Goal: Task Accomplishment & Management: Manage account settings

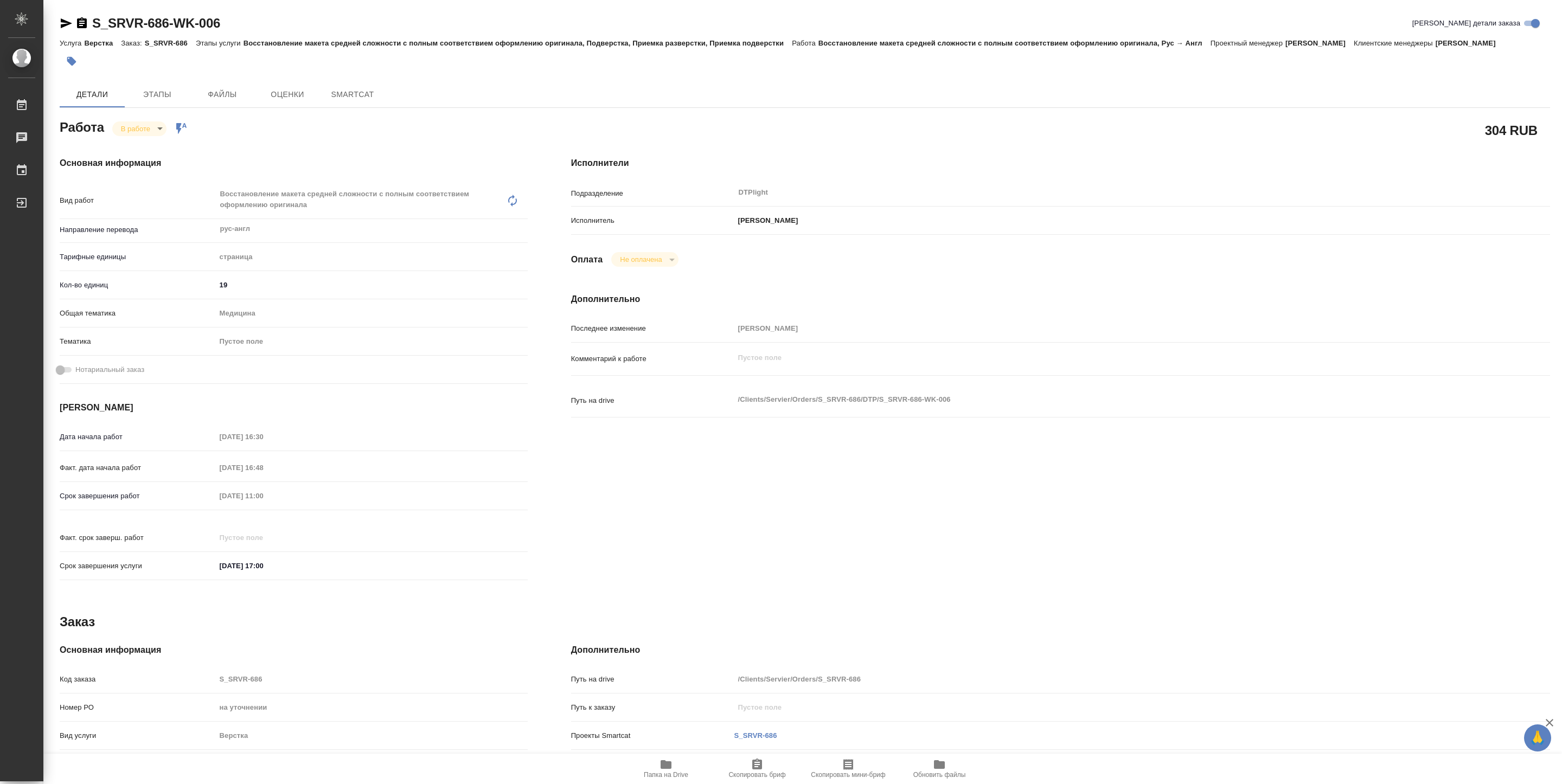
type textarea "x"
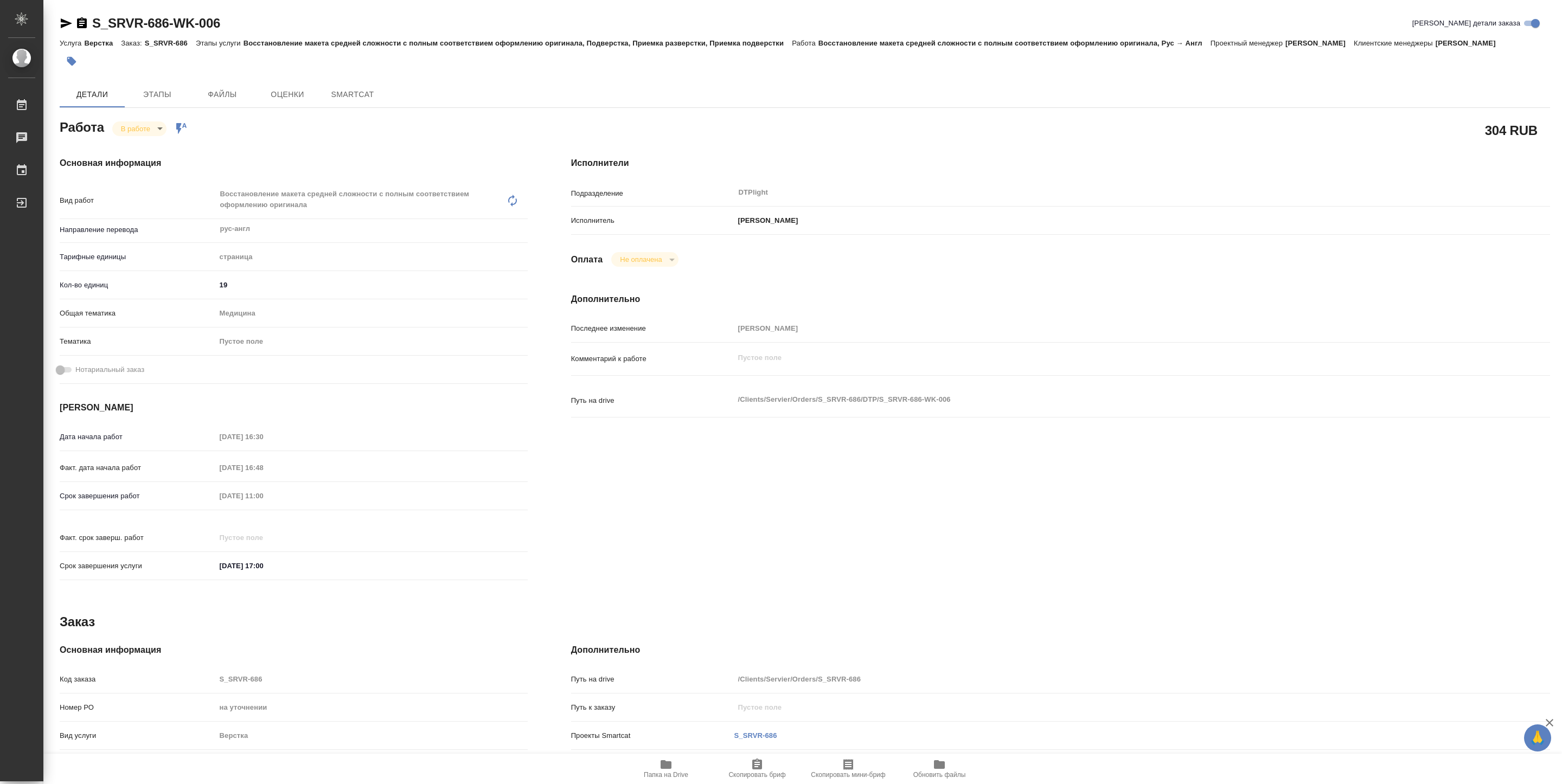
type textarea "x"
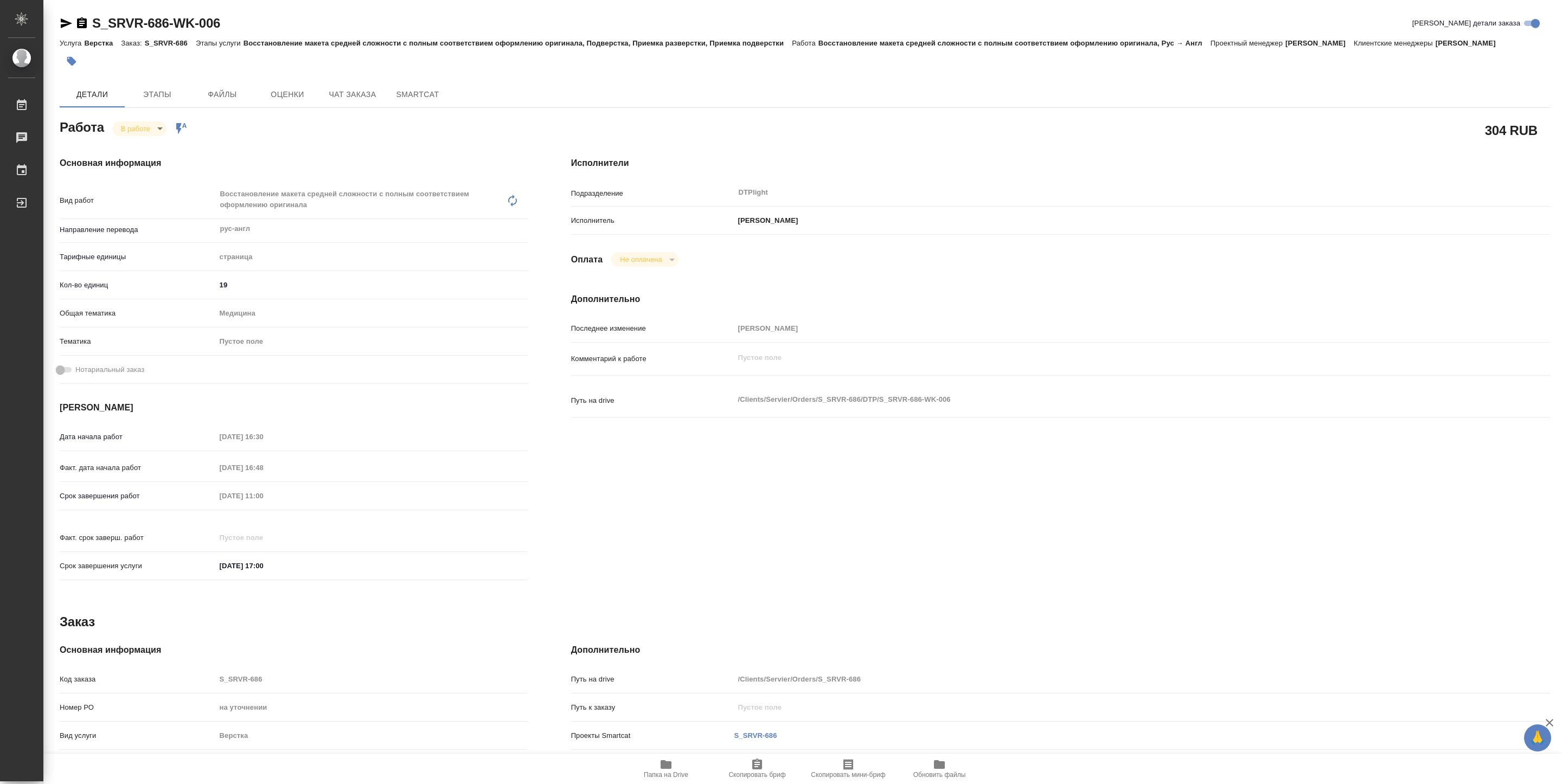
type textarea "x"
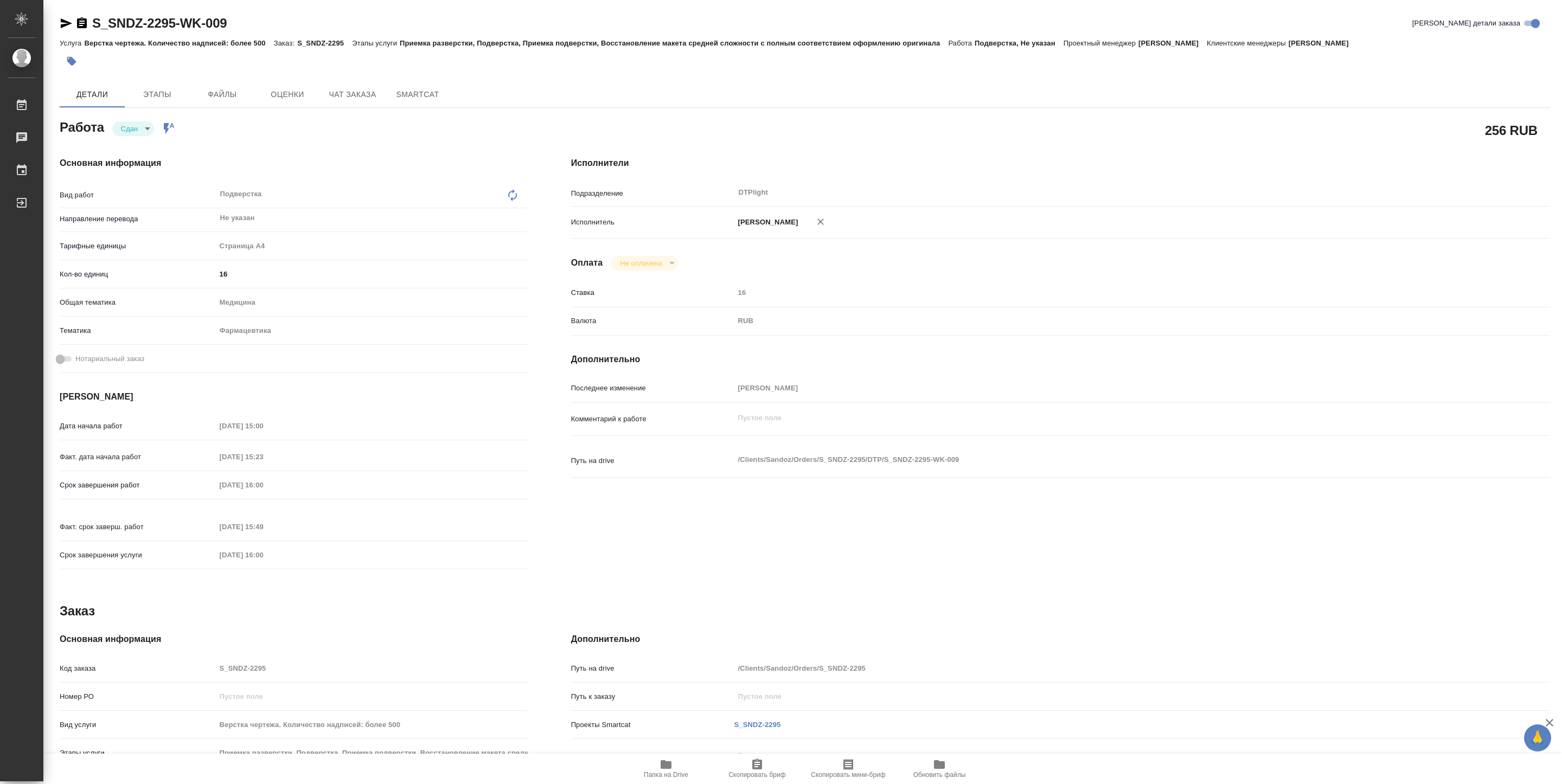
type textarea "x"
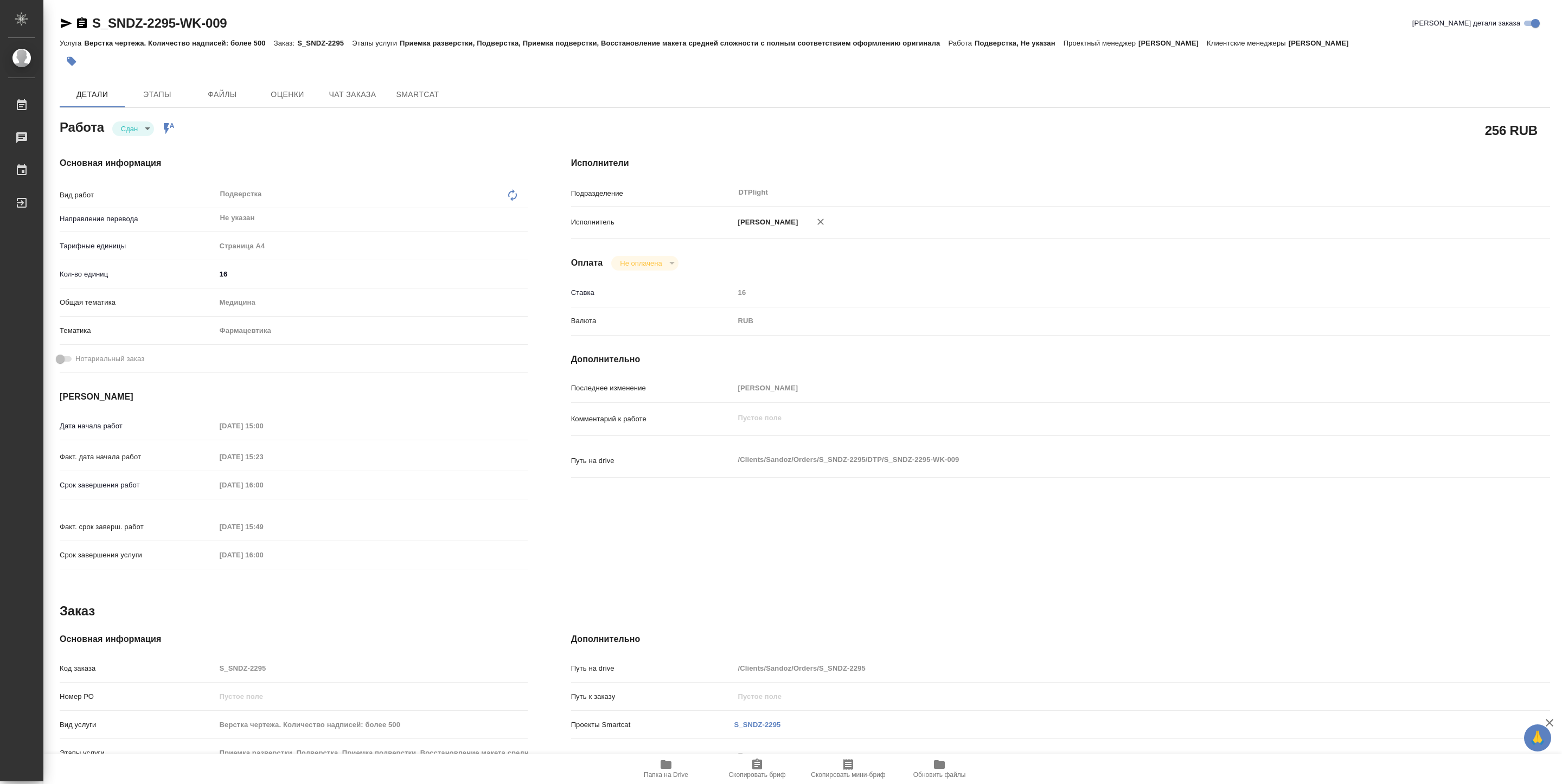
type textarea "x"
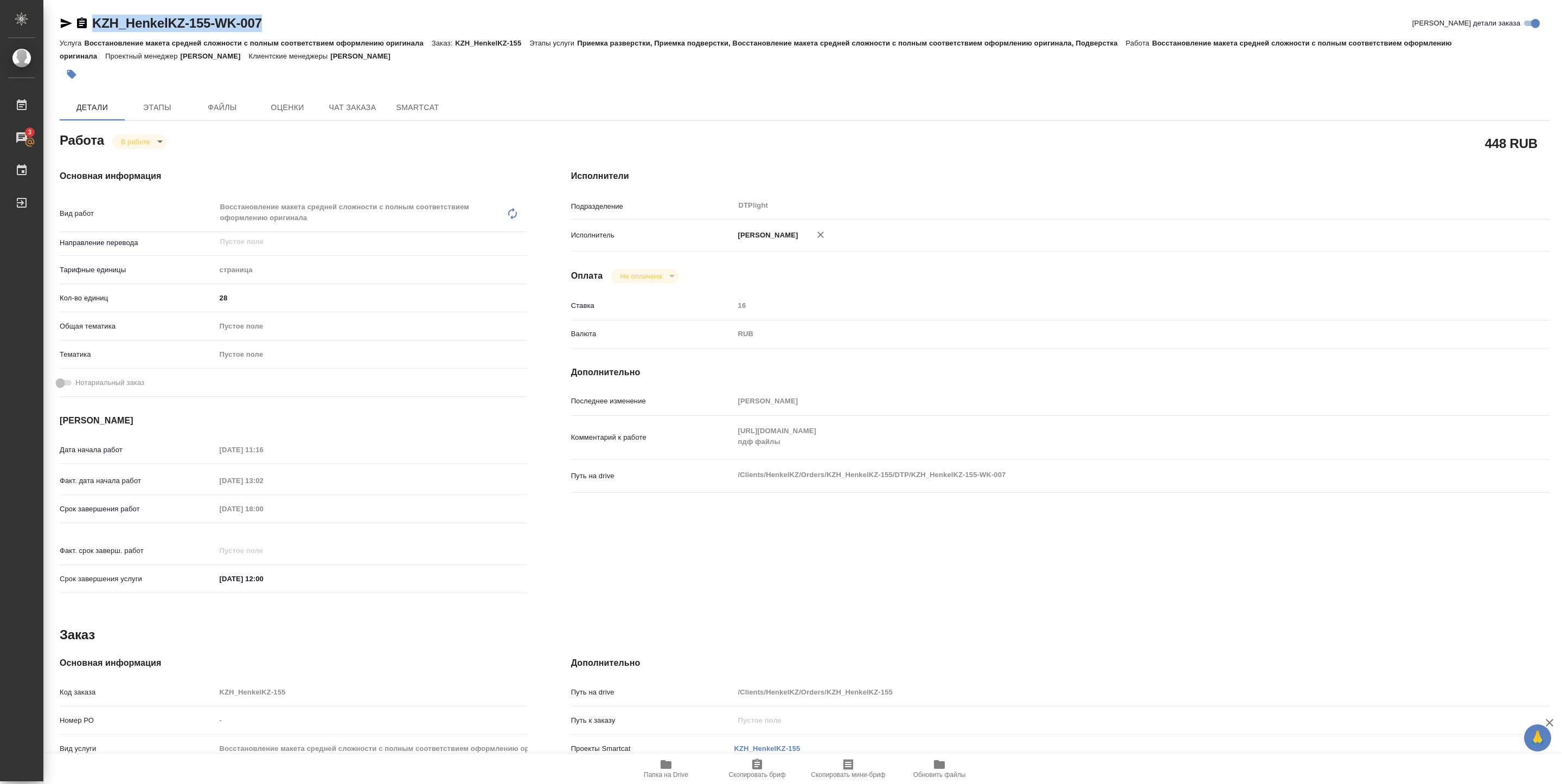
drag, startPoint x: 90, startPoint y: 33, endPoint x: 308, endPoint y: 27, distance: 218.1
click at [308, 27] on div "KZH_HenkelKZ-155-WK-007 Кратко детали заказа" at bounding box center [805, 25] width 1490 height 22
copy link "KZH_HenkelKZ-155-WK-007"
click at [144, 141] on body "🙏 .cls-1 fill:#fff; AWATERA Pankina Anna Работы 3 Чаты График Выйти KZH_HenkelK…" at bounding box center [781, 392] width 1562 height 784
click at [143, 157] on button "Выполнен" at bounding box center [141, 161] width 40 height 12
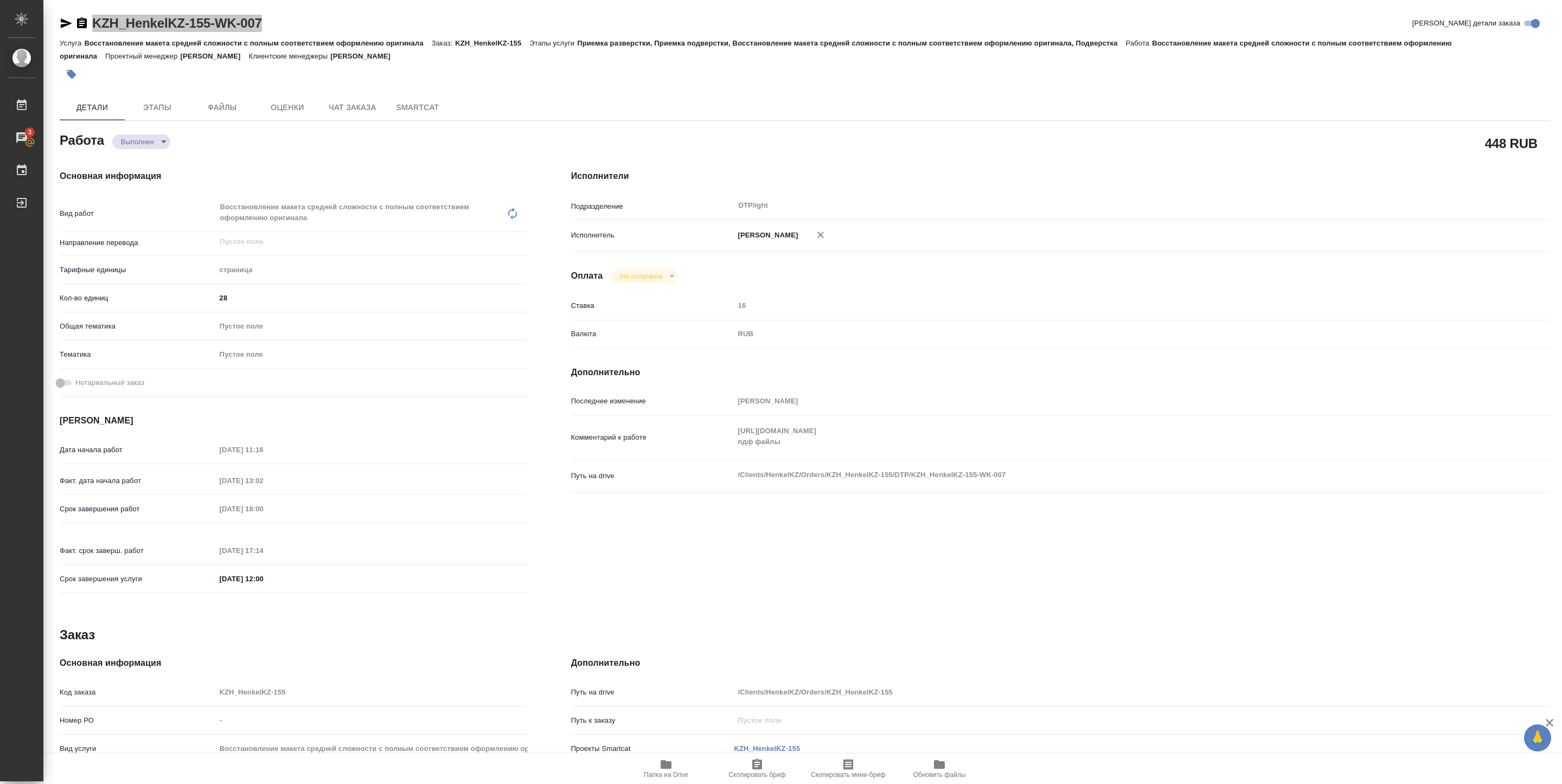
type textarea "x"
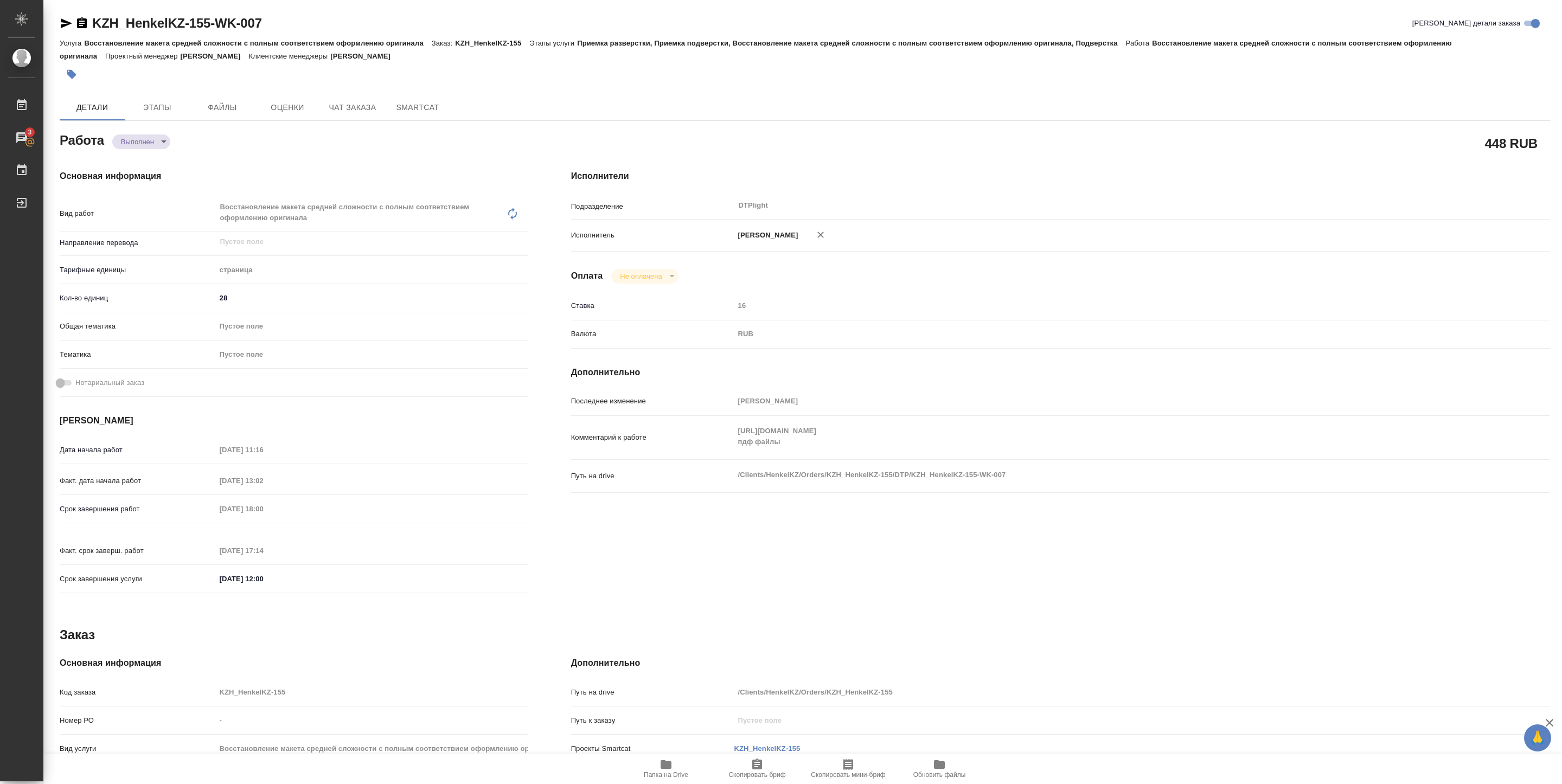
type textarea "x"
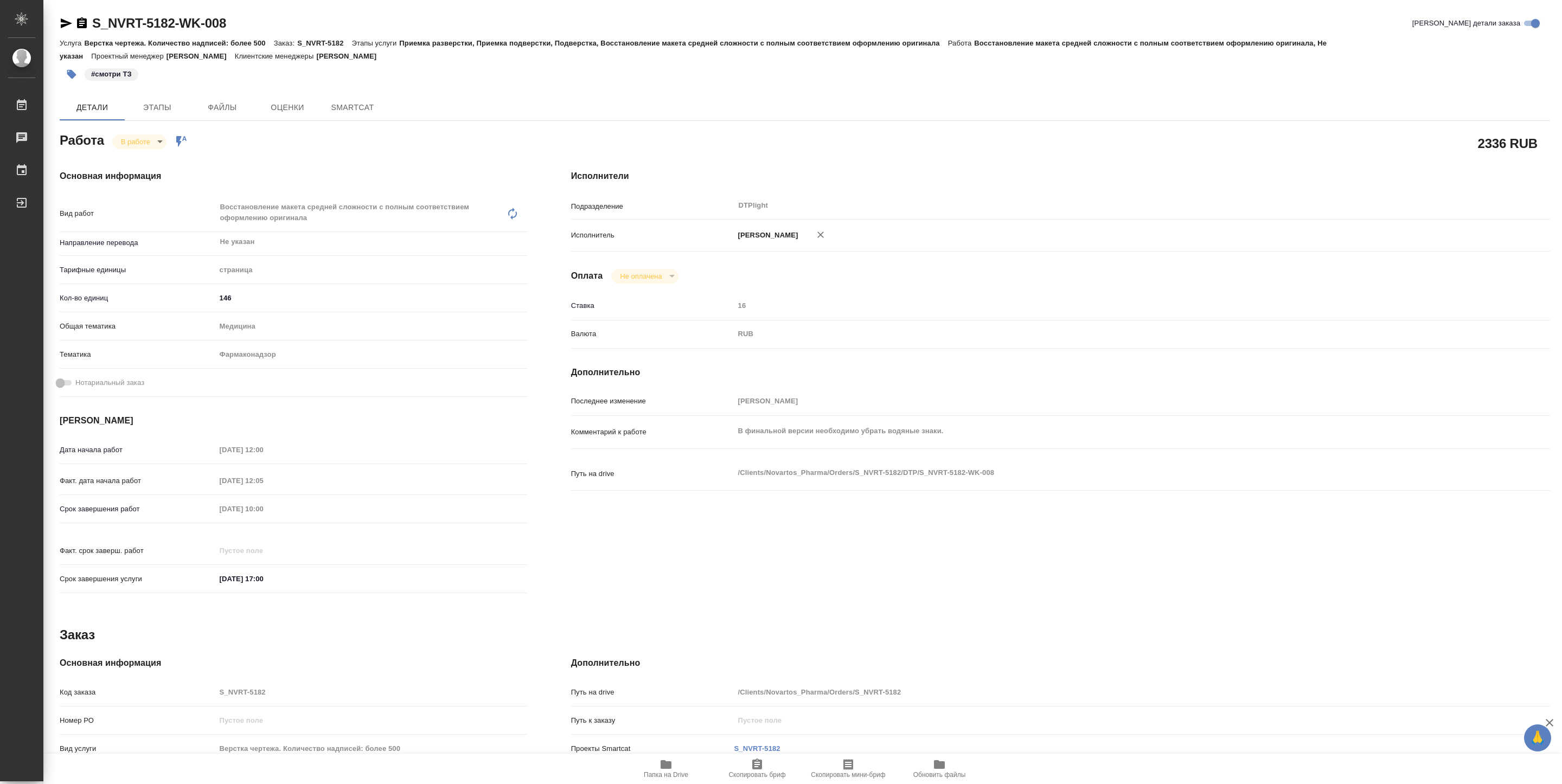
type textarea "x"
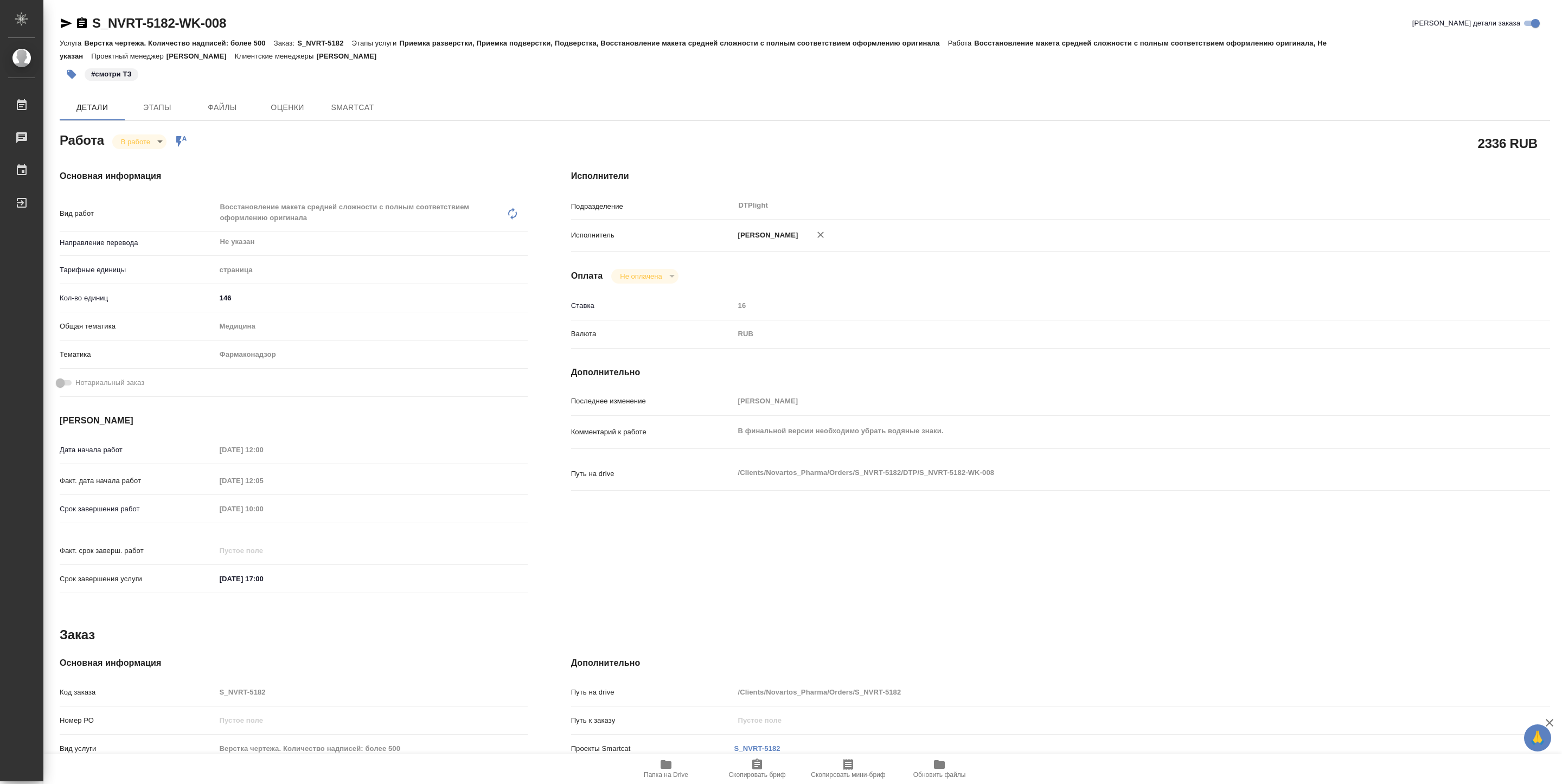
type textarea "x"
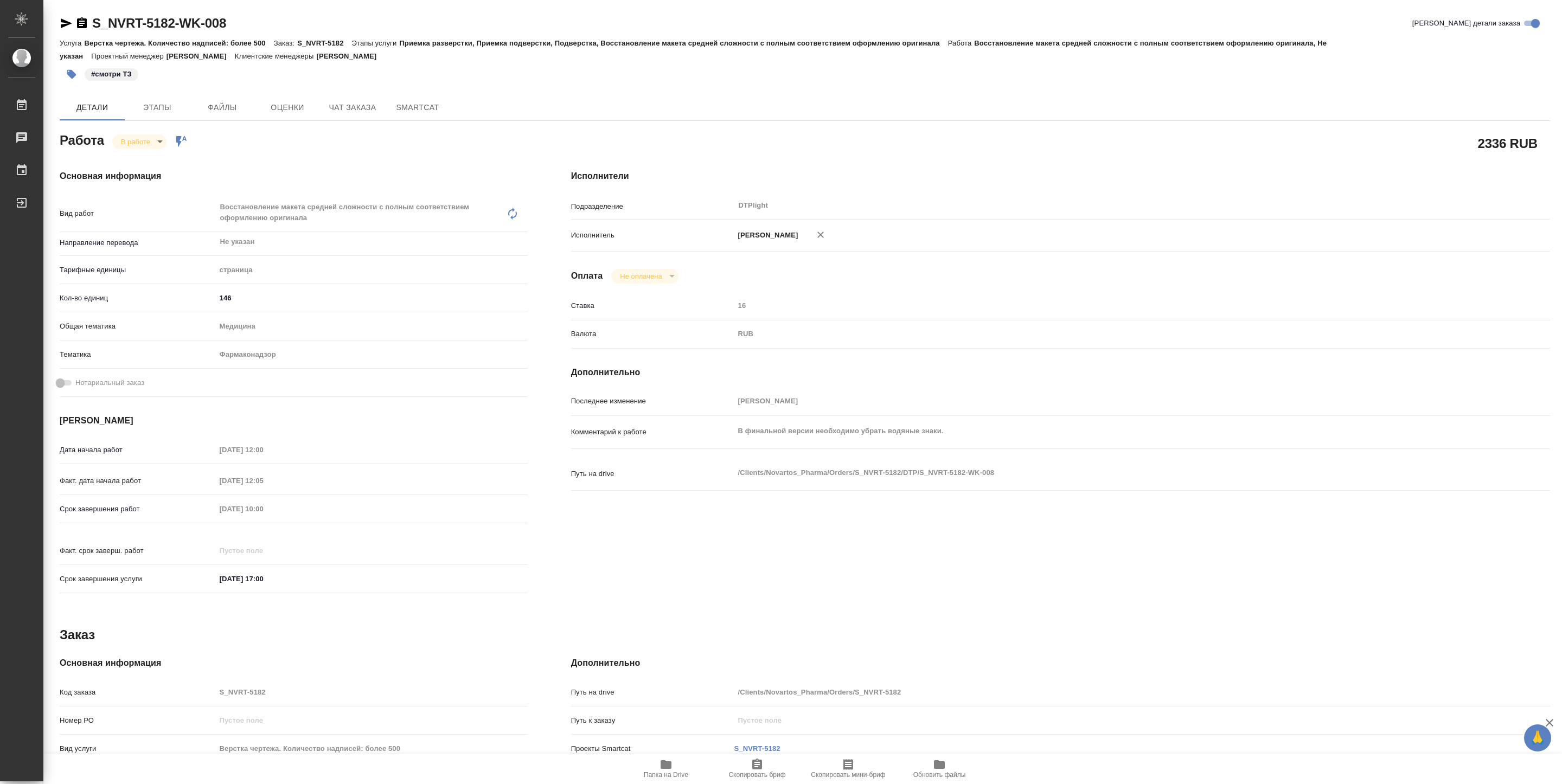
type textarea "x"
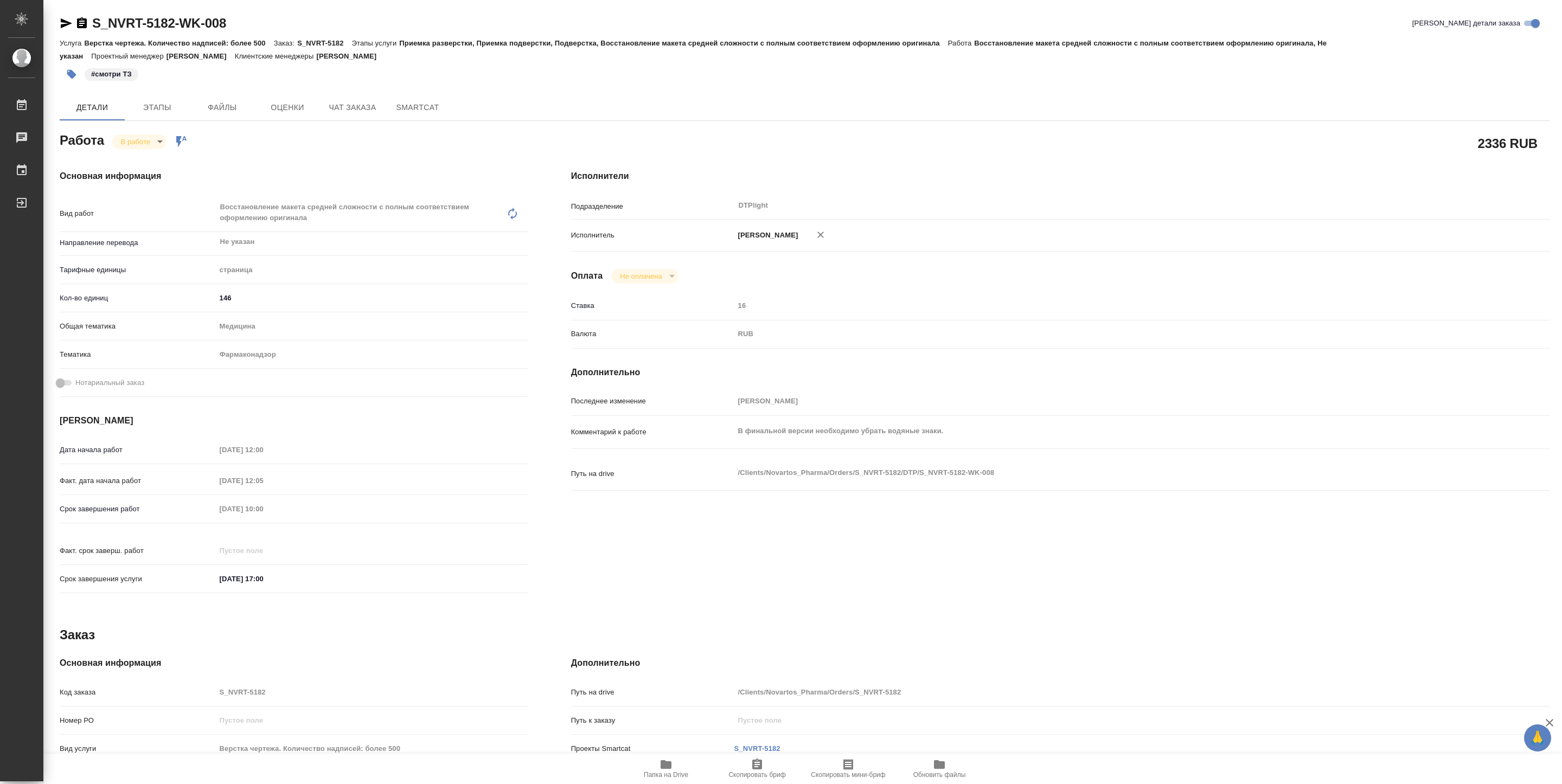
type textarea "x"
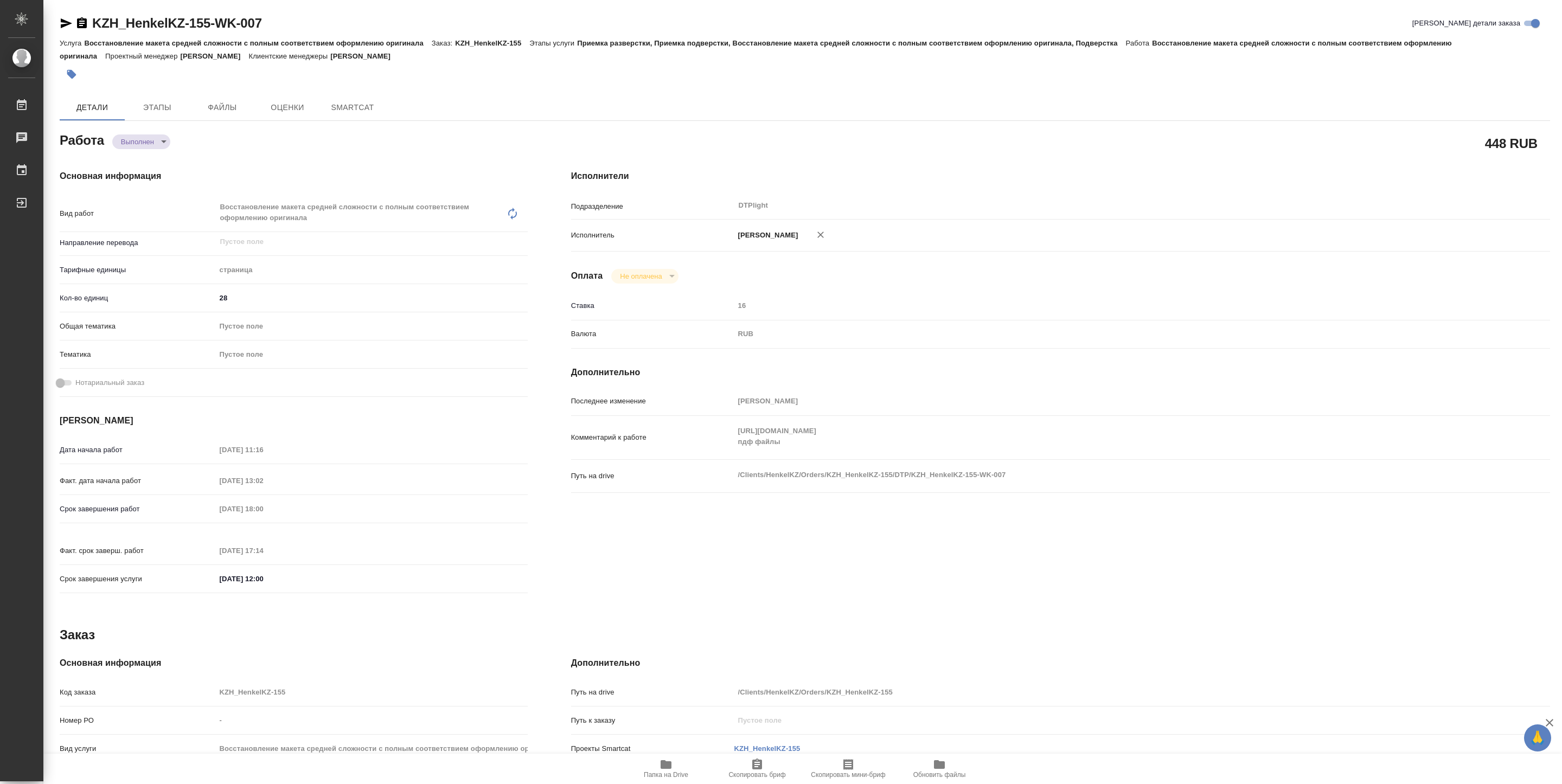
type textarea "x"
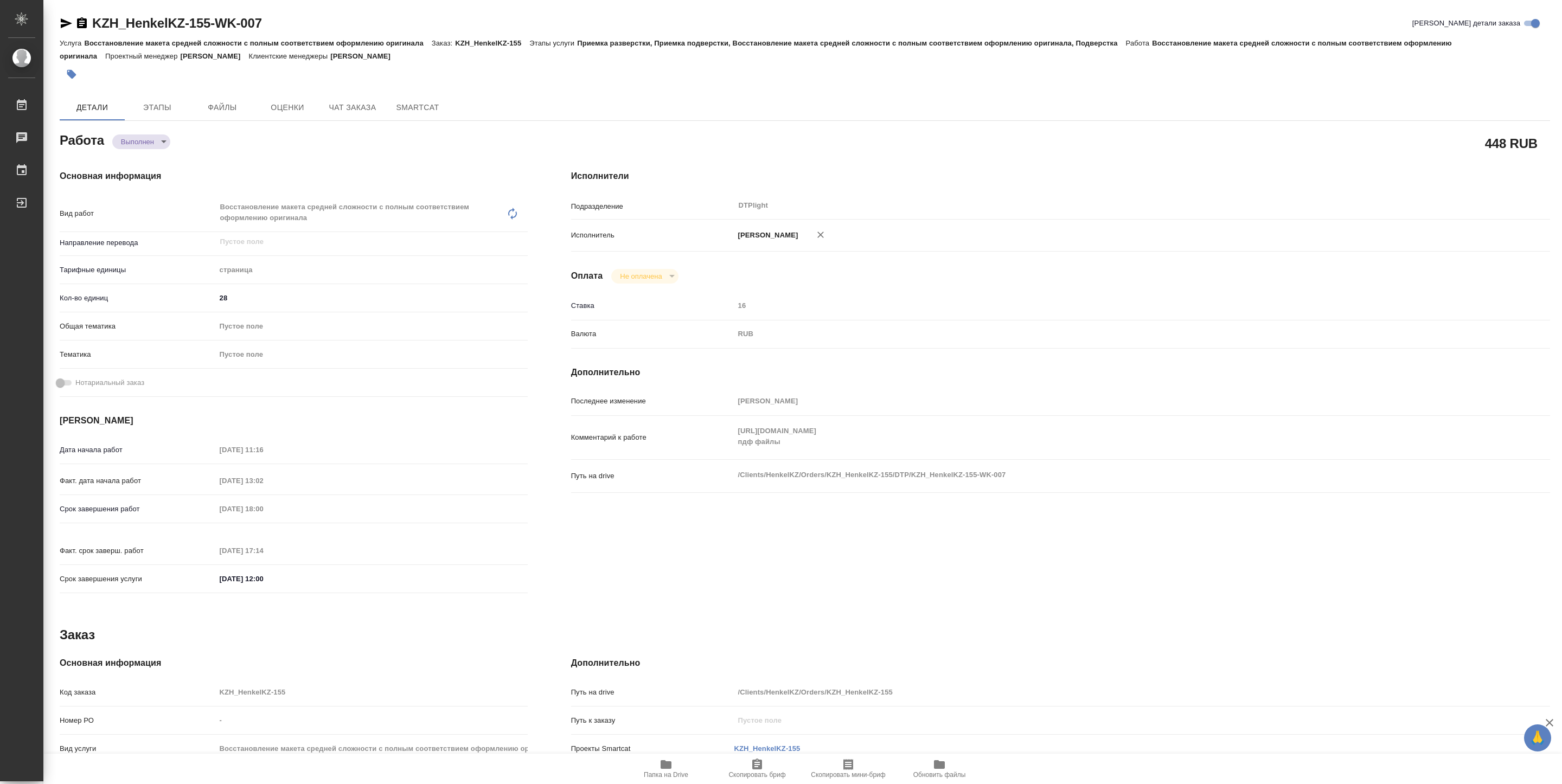
type textarea "x"
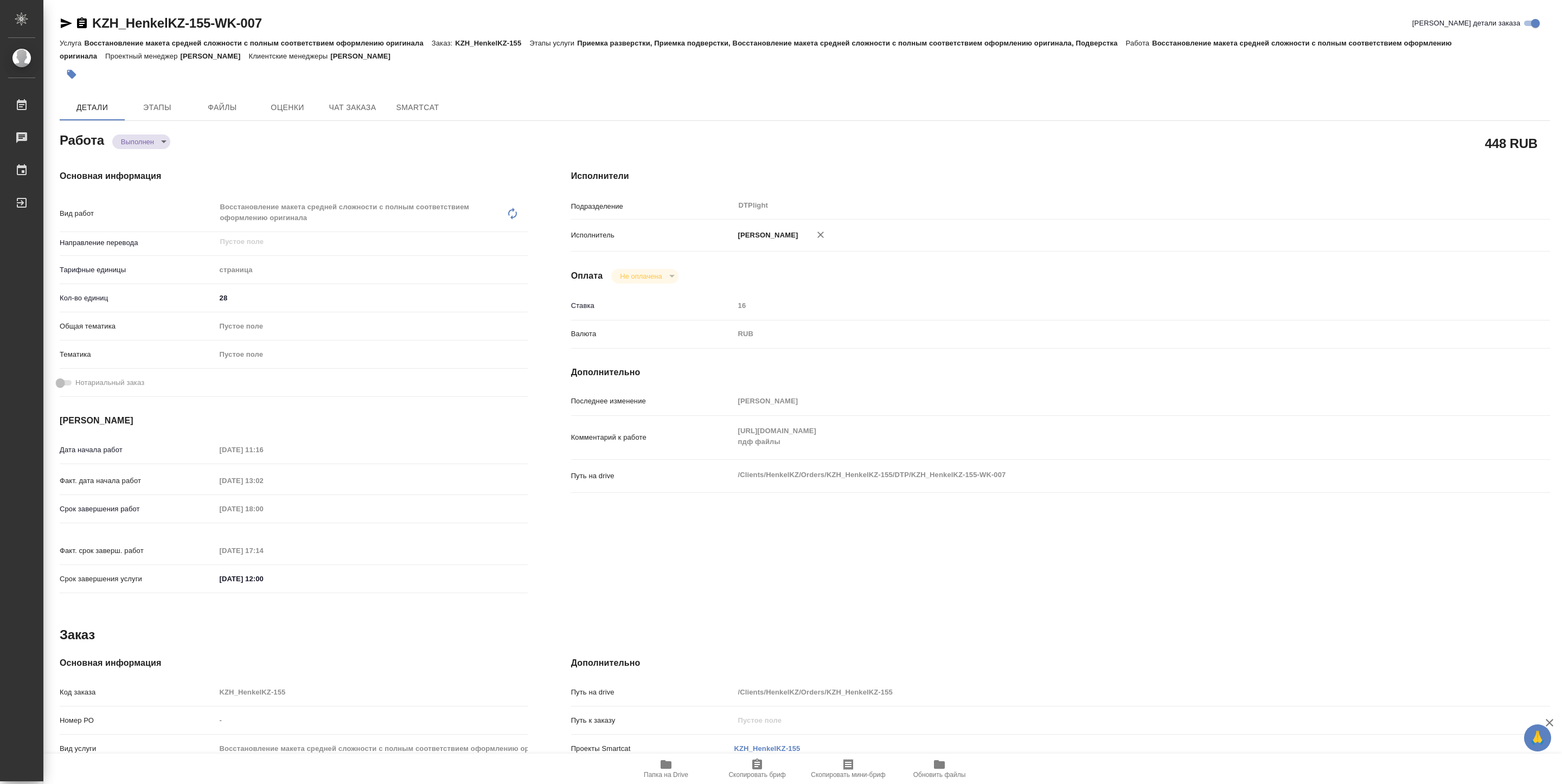
type textarea "x"
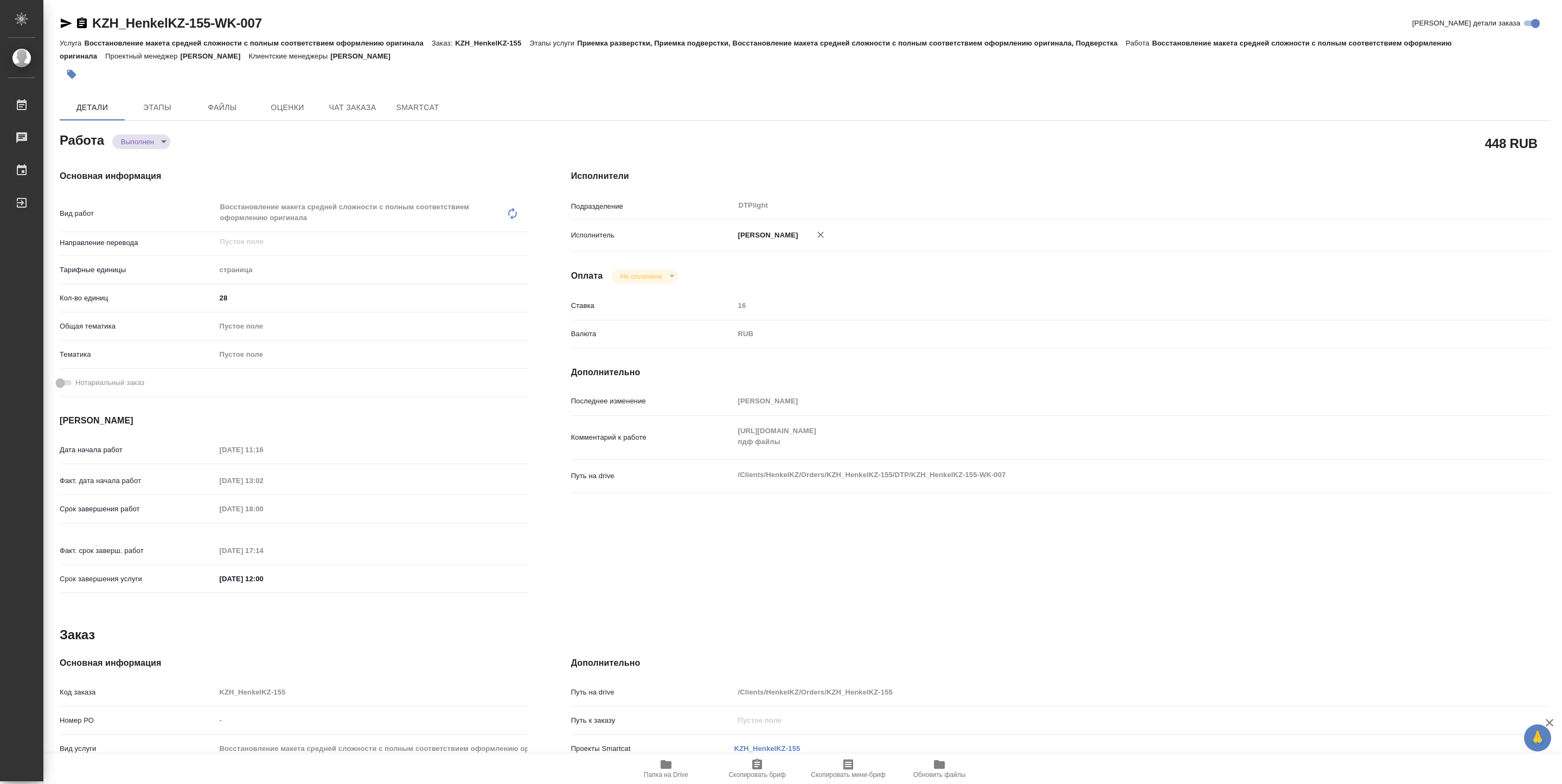
type textarea "x"
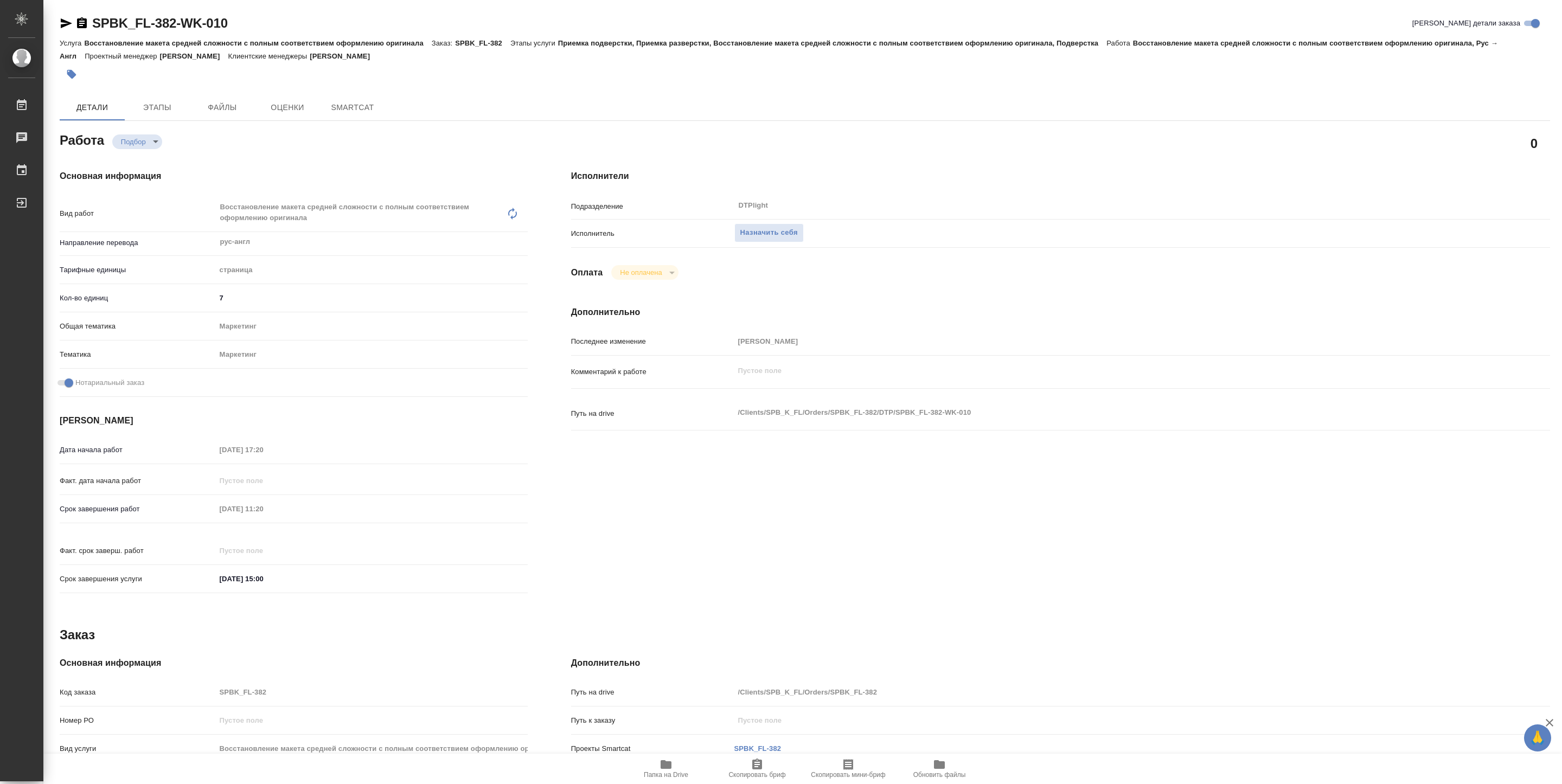
type textarea "x"
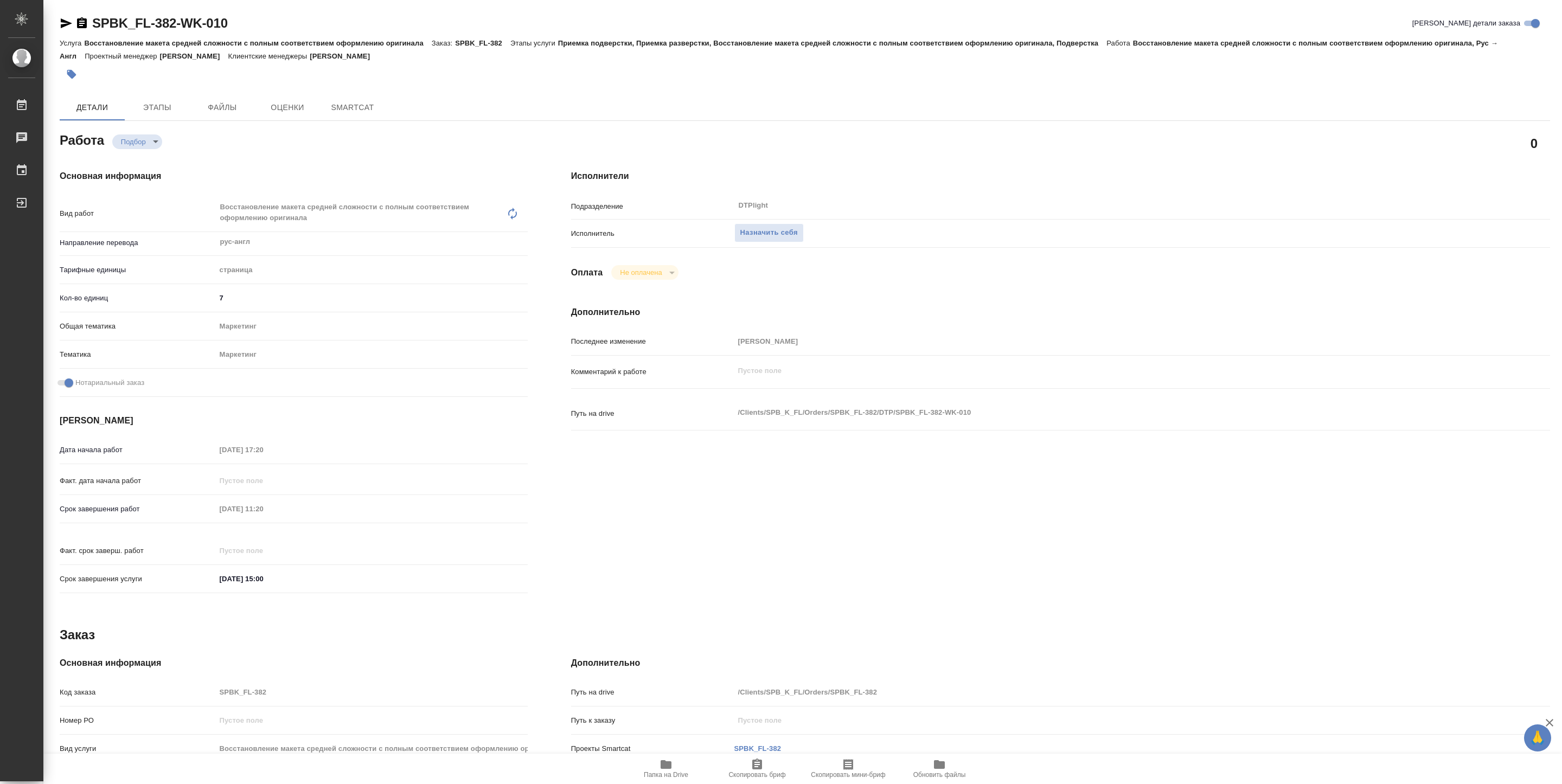
type textarea "x"
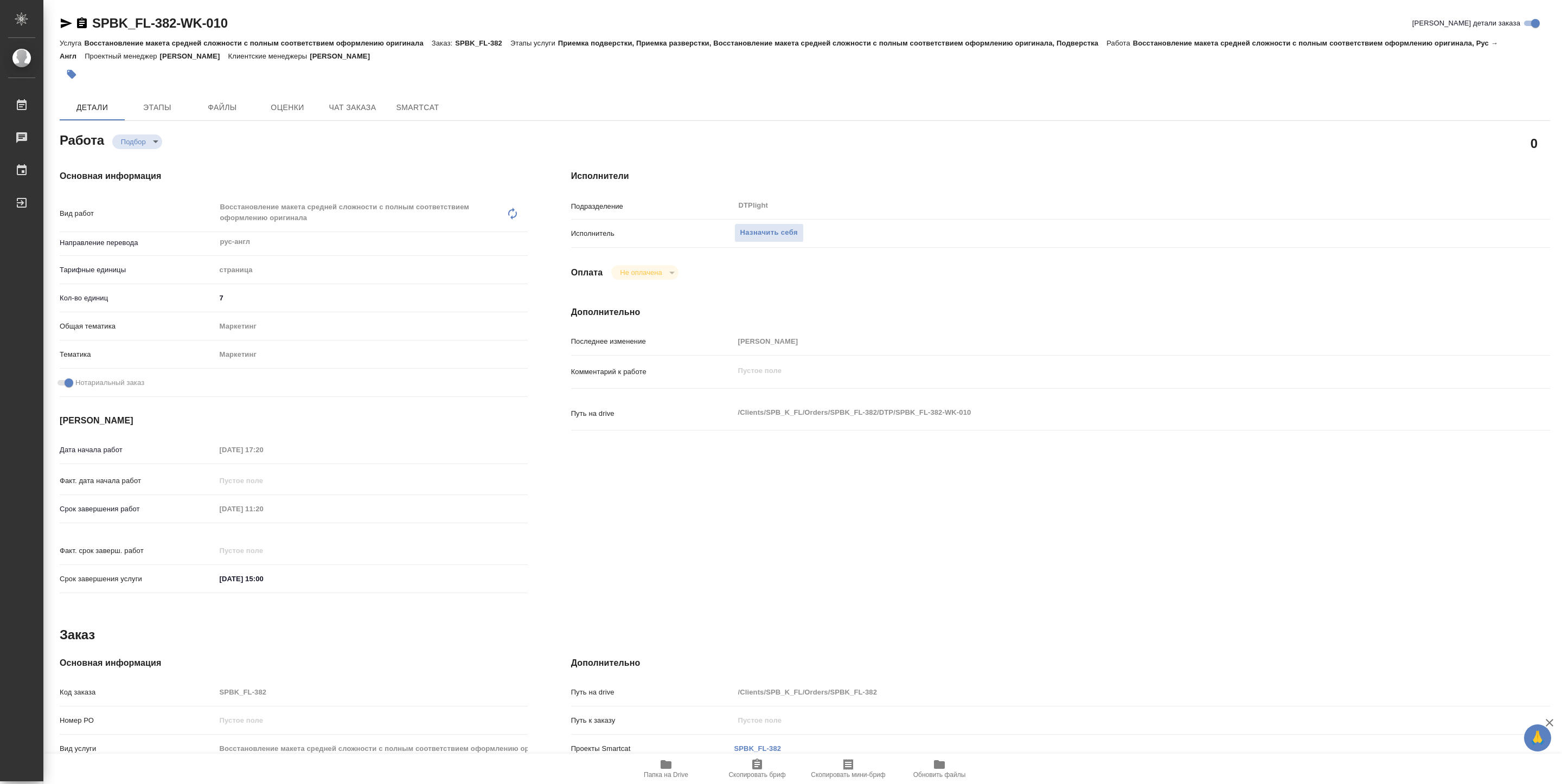
type textarea "x"
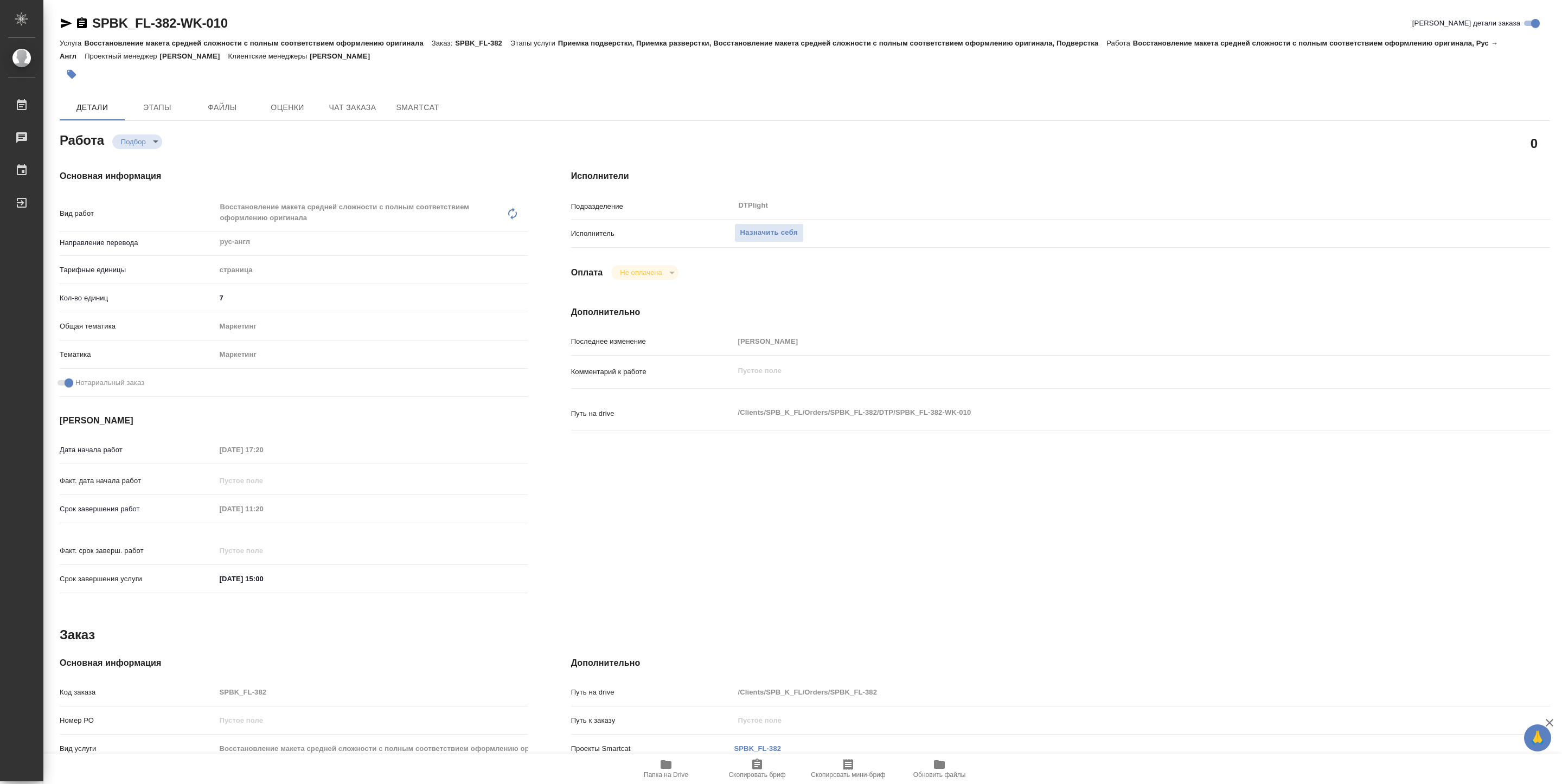
click at [678, 765] on span "Папка на Drive" at bounding box center [666, 768] width 78 height 21
type textarea "x"
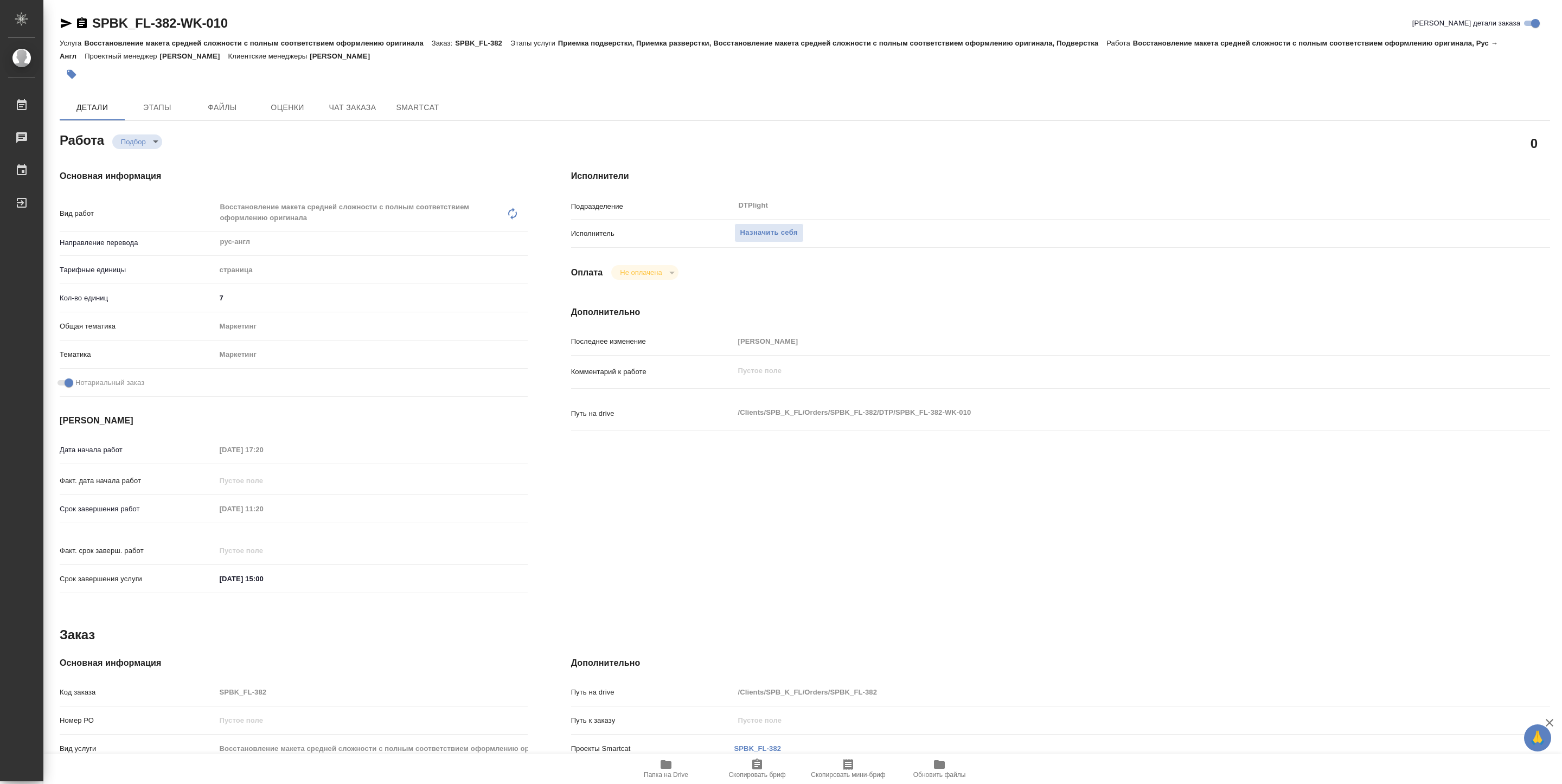
type textarea "x"
